Goal: Transaction & Acquisition: Purchase product/service

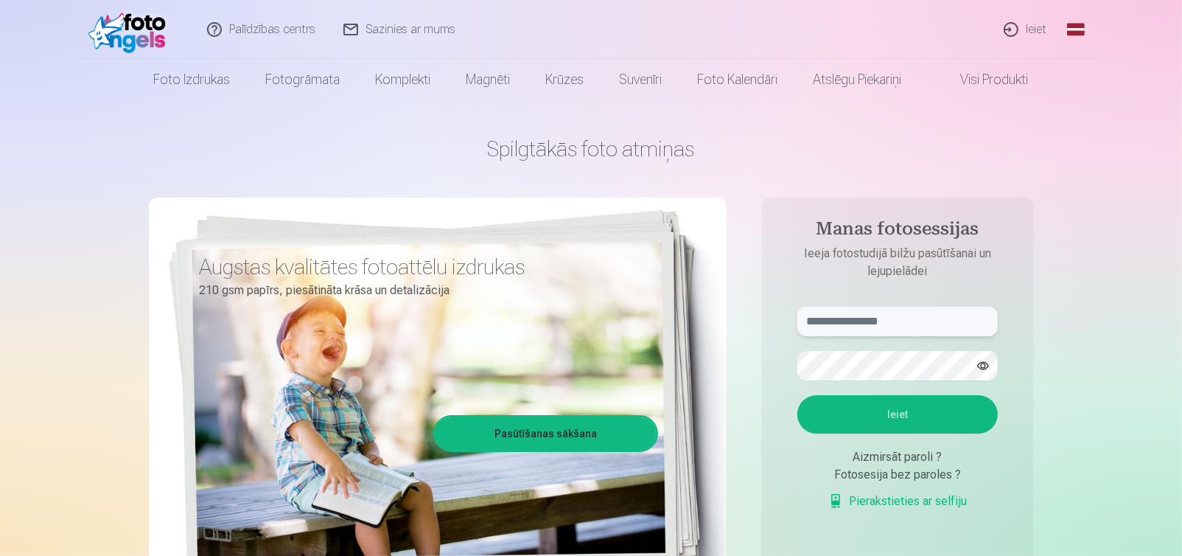
click at [848, 329] on input "text" at bounding box center [897, 321] width 200 height 29
click at [621, 439] on link "Pasūtīšanas sākšana" at bounding box center [546, 433] width 220 height 32
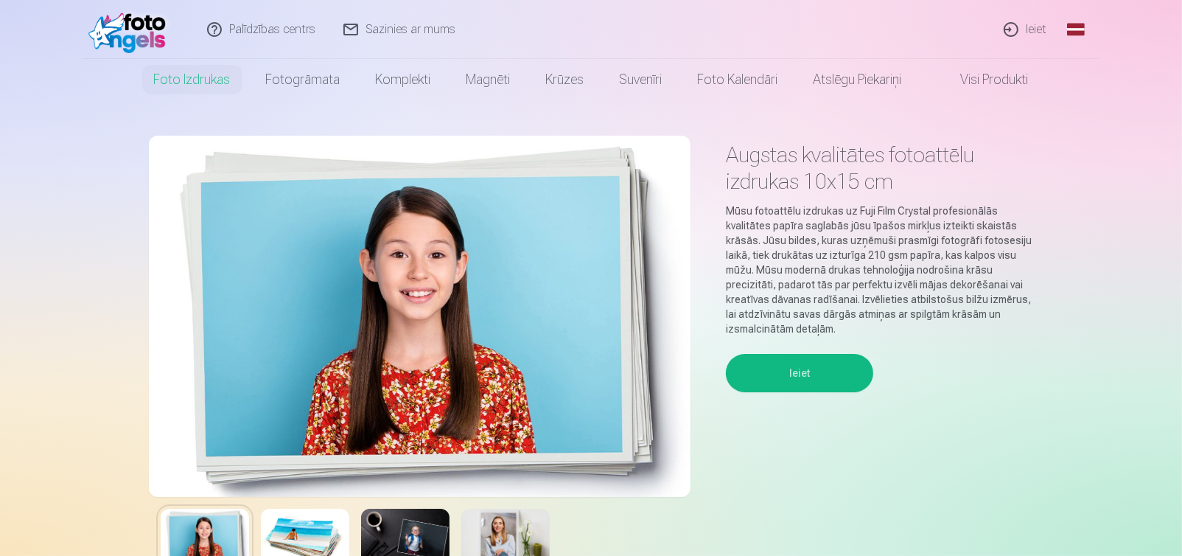
click at [774, 375] on button "Ieiet" at bounding box center [799, 373] width 147 height 38
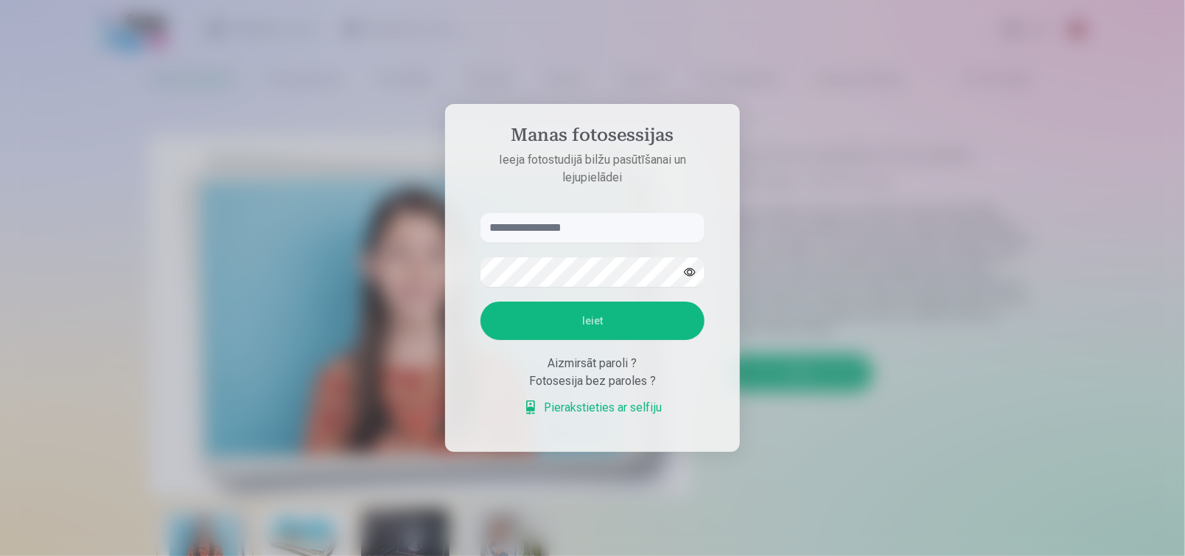
click at [602, 385] on div "Fotosesija bez paroles ?" at bounding box center [593, 381] width 224 height 18
click at [593, 404] on link "Pierakstieties ar selfiju" at bounding box center [592, 408] width 139 height 18
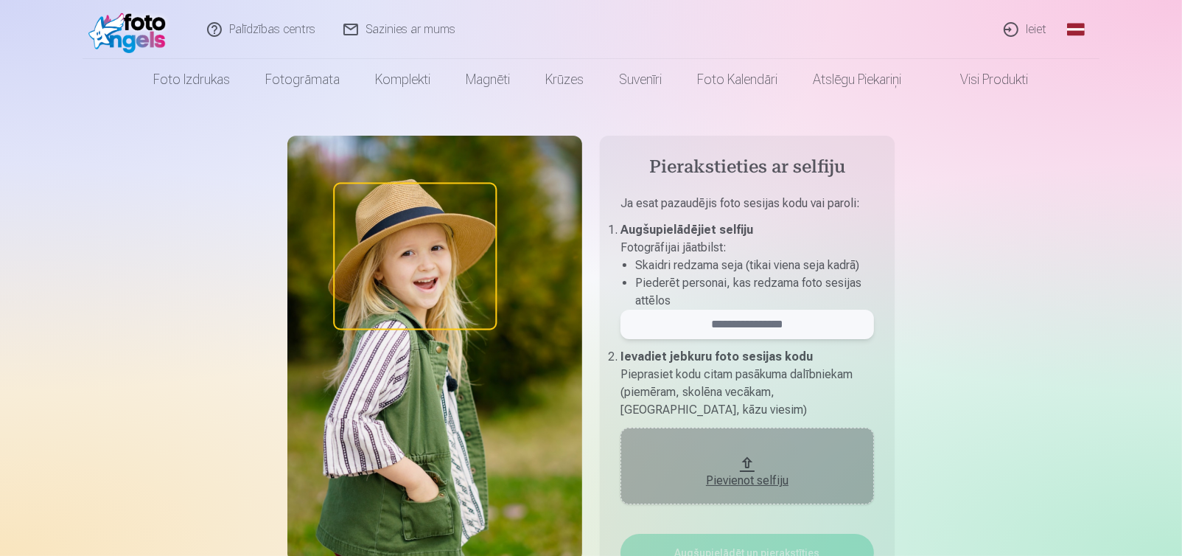
click at [689, 334] on input "email" at bounding box center [748, 324] width 254 height 29
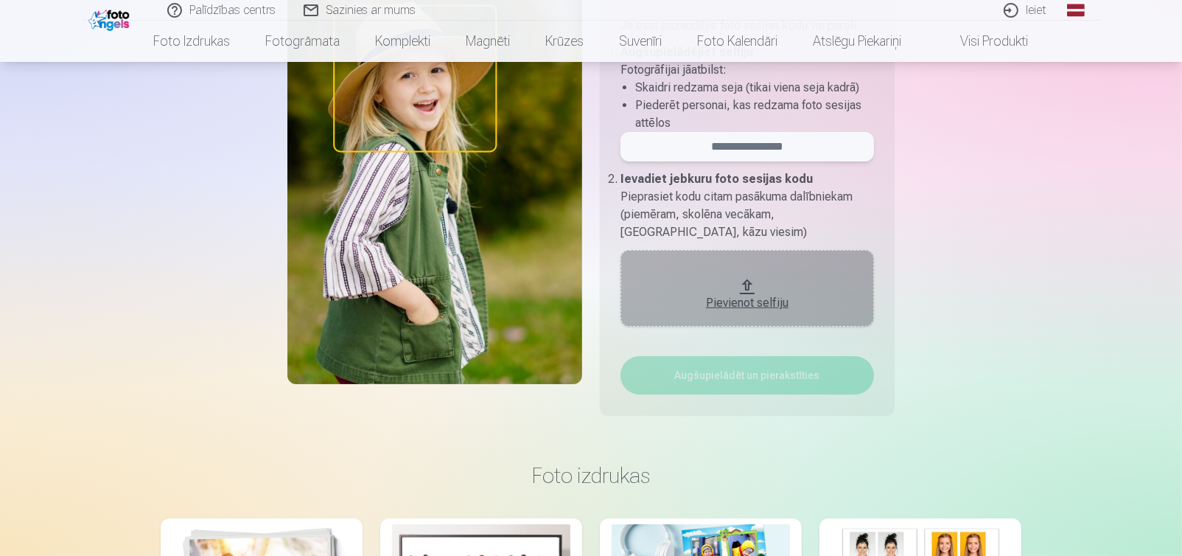
scroll to position [155, 0]
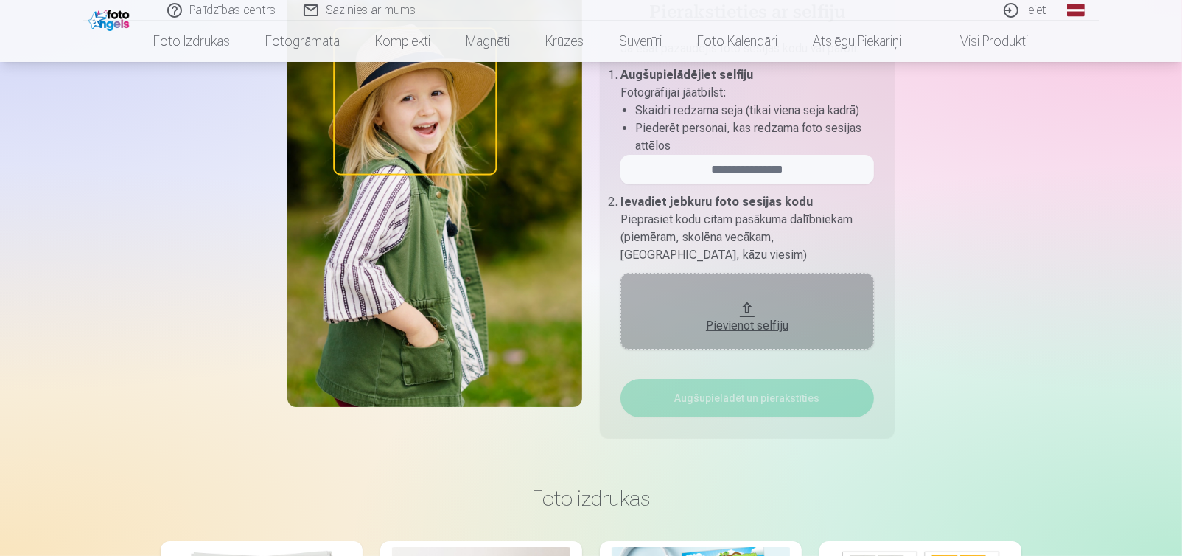
click at [680, 314] on div "Pievienot selfiju" at bounding box center [747, 321] width 224 height 27
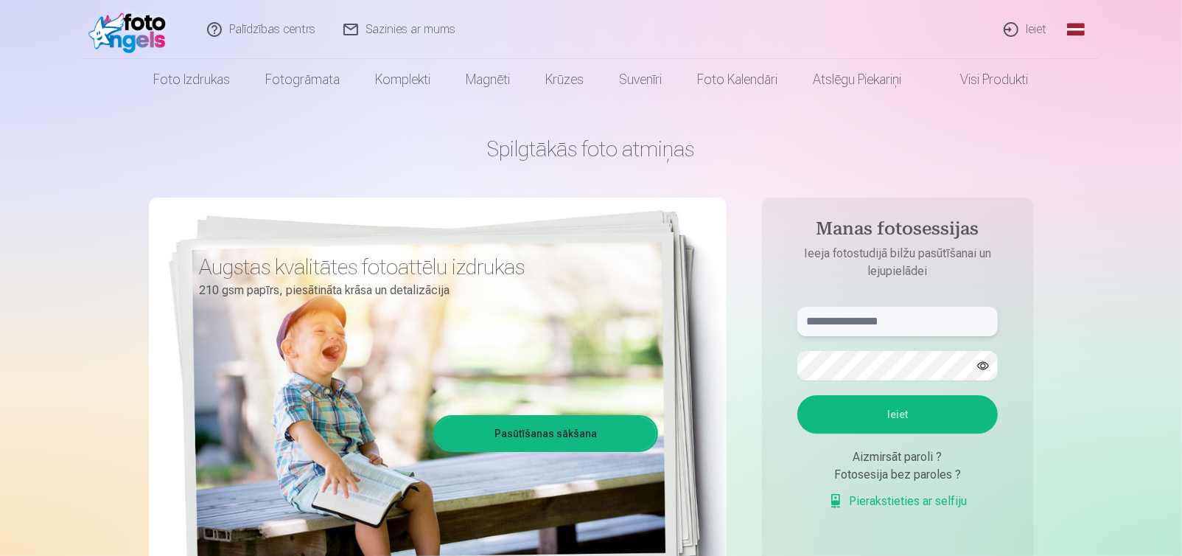
click at [831, 321] on input "text" at bounding box center [897, 321] width 200 height 29
click at [797, 395] on button "Ieiet" at bounding box center [897, 414] width 200 height 38
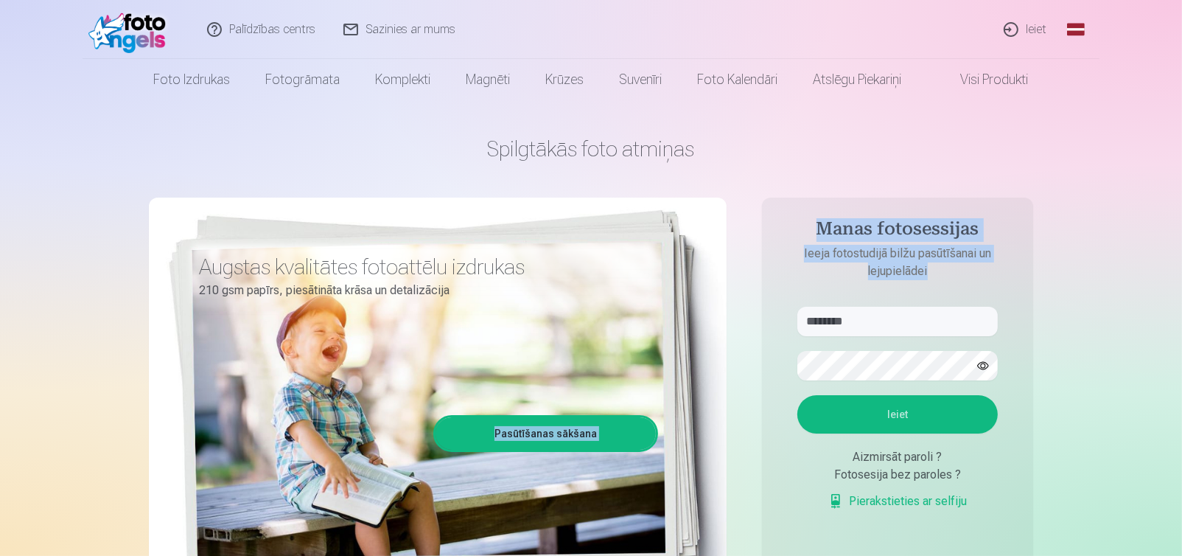
drag, startPoint x: 868, startPoint y: 338, endPoint x: 519, endPoint y: 334, distance: 349.4
click at [519, 334] on div "Spilgtākās foto atmiņas Augstas kvalitātes fotoattēlu izdrukas 210 gsm papīrs, …" at bounding box center [591, 369] width 884 height 538
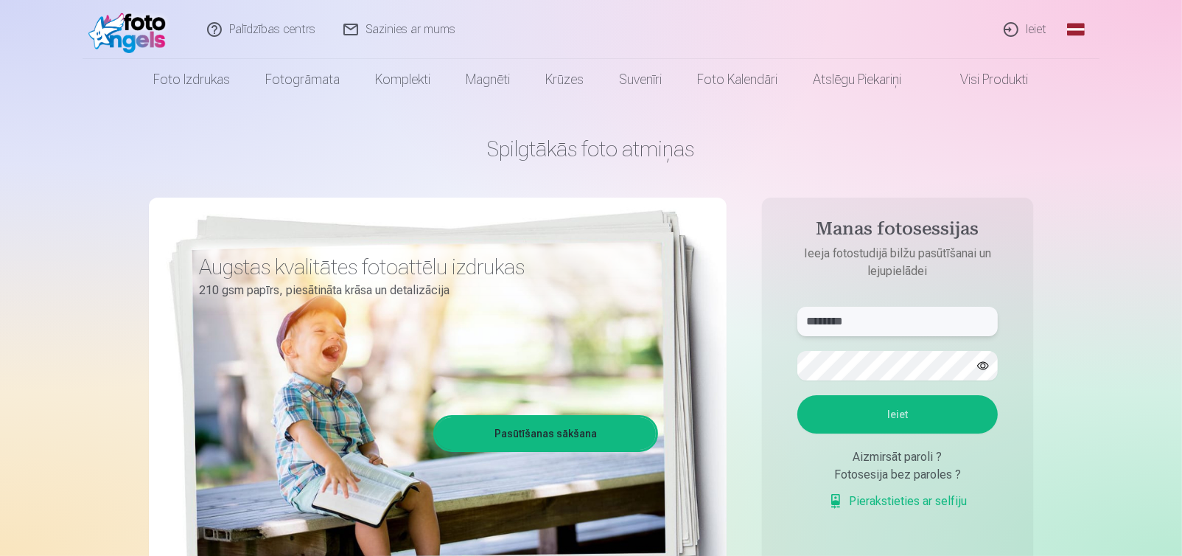
click at [914, 311] on input "********" at bounding box center [897, 321] width 200 height 29
drag, startPoint x: 833, startPoint y: 318, endPoint x: 688, endPoint y: 340, distance: 146.8
click at [696, 341] on div "Spilgtākās foto atmiņas Augstas kvalitātes fotoattēlu izdrukas 210 gsm papīrs, …" at bounding box center [591, 369] width 884 height 538
click at [783, 370] on form "**********" at bounding box center [898, 416] width 230 height 218
click at [910, 321] on input "**********" at bounding box center [897, 321] width 200 height 29
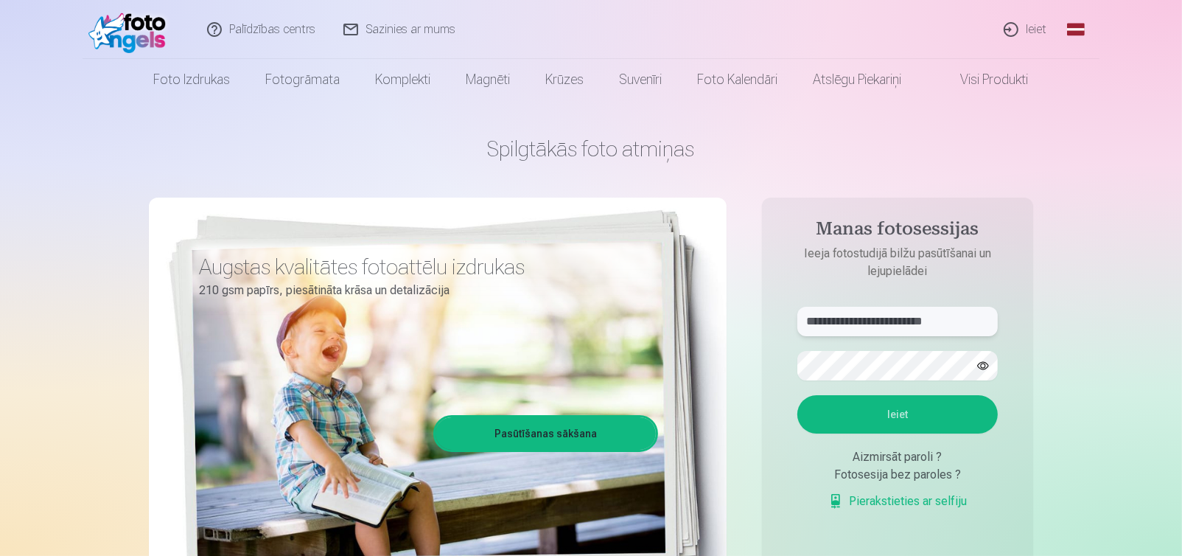
type input "**********"
click at [823, 416] on button "Ieiet" at bounding box center [897, 414] width 200 height 38
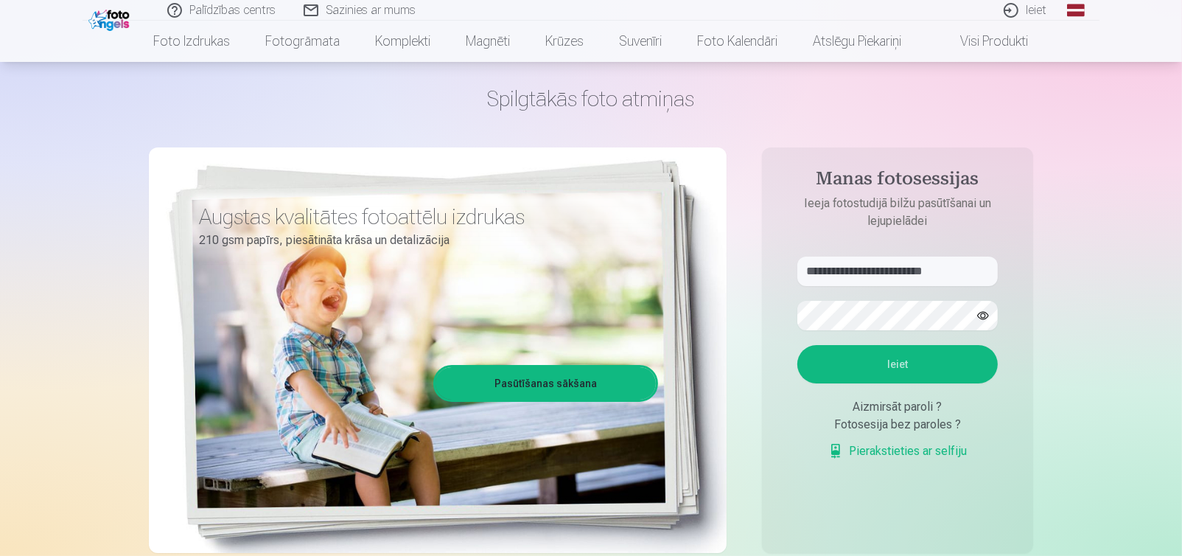
scroll to position [77, 0]
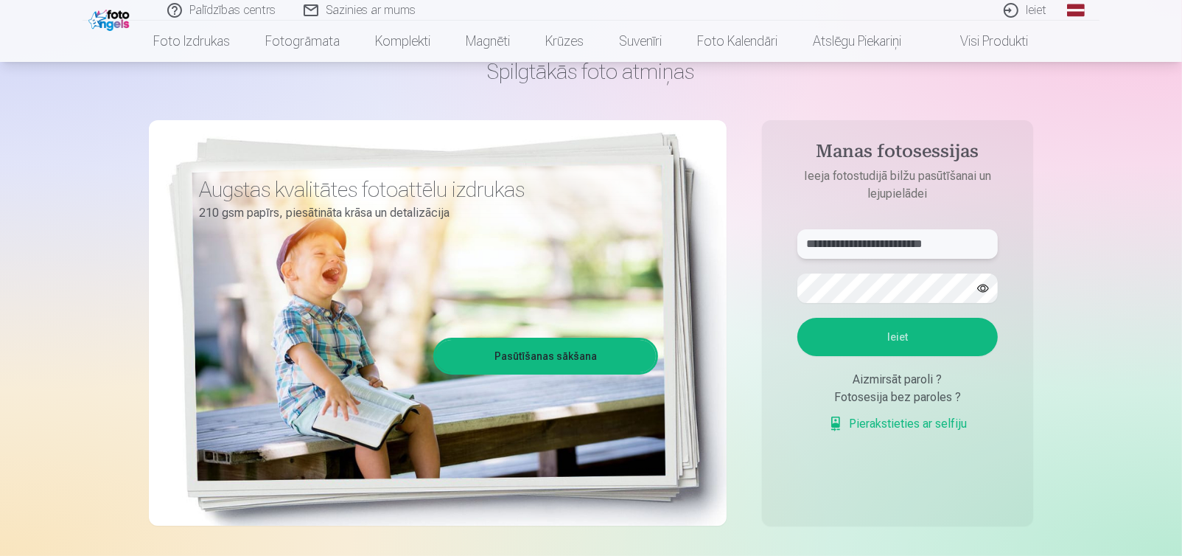
drag, startPoint x: 974, startPoint y: 245, endPoint x: 258, endPoint y: 271, distance: 716.9
click at [258, 271] on div "**********" at bounding box center [591, 292] width 884 height 538
click at [638, 335] on div "Spilgtākās foto atmiņas Augstas kvalitātes fotoattēlu izdrukas 210 gsm papīrs, …" at bounding box center [591, 292] width 884 height 538
click at [1026, 13] on link "Ieiet" at bounding box center [1026, 10] width 71 height 21
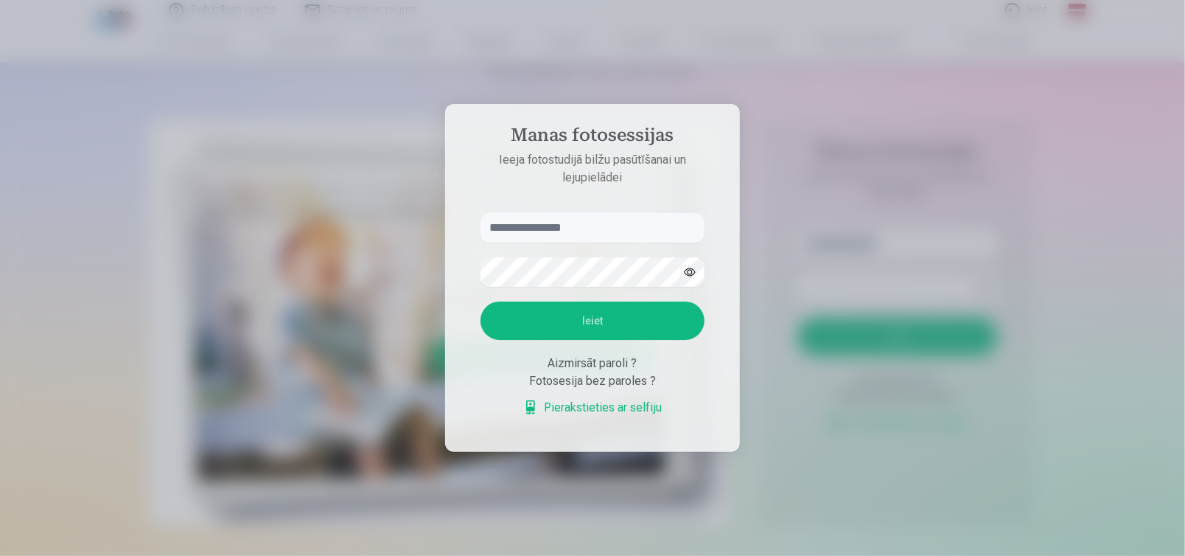
click at [814, 282] on div at bounding box center [592, 278] width 1185 height 556
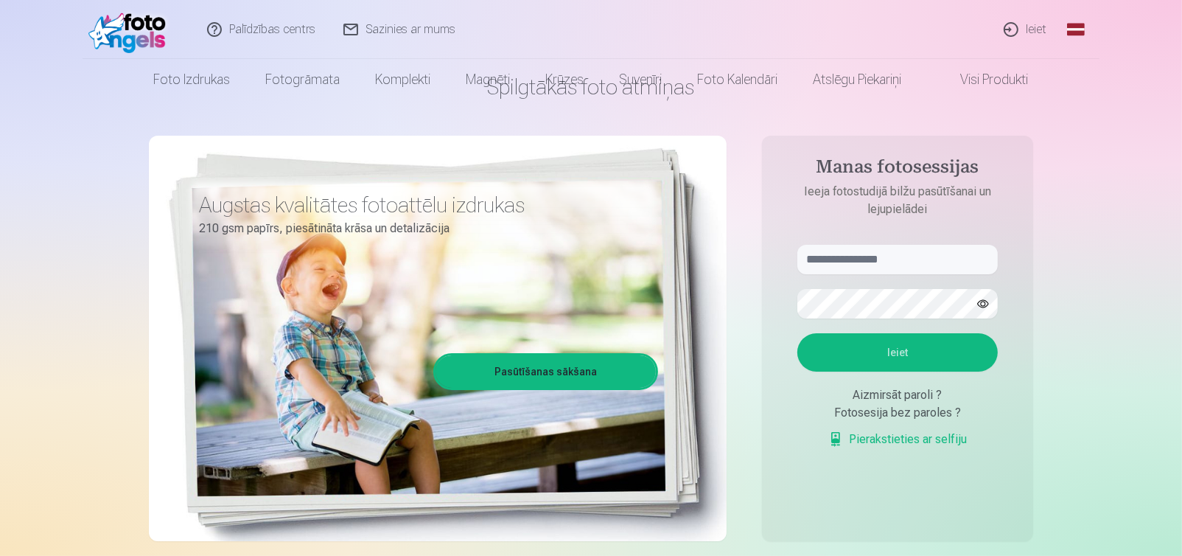
scroll to position [0, 0]
